Goal: Find specific page/section: Find specific page/section

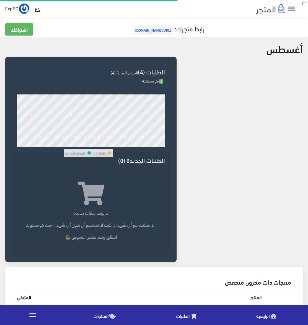
click at [287, 13] on link "" at bounding box center [291, 9] width 13 height 9
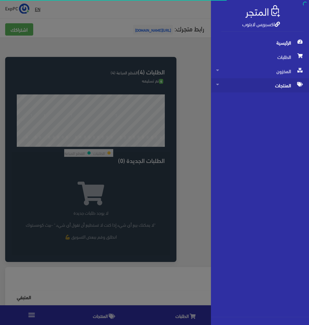
click at [284, 85] on span "المنتجات" at bounding box center [260, 85] width 88 height 14
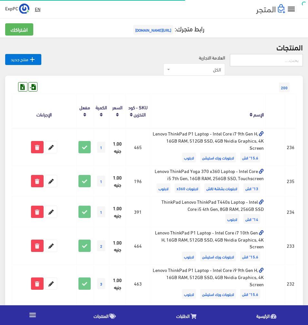
click at [268, 65] on input "text" at bounding box center [266, 60] width 73 height 12
type input "7530"
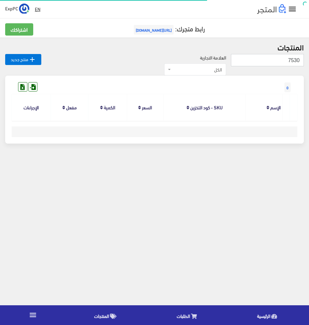
click at [293, 62] on input "7530" at bounding box center [267, 60] width 73 height 12
type input "77.30"
